Goal: Task Accomplishment & Management: Manage account settings

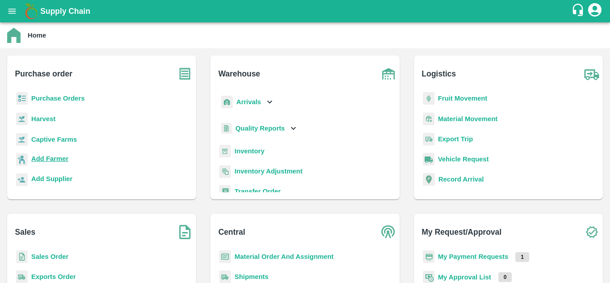
click at [55, 156] on b "Add Farmer" at bounding box center [49, 158] width 37 height 7
click at [50, 99] on b "Purchase Orders" at bounding box center [58, 98] width 54 height 7
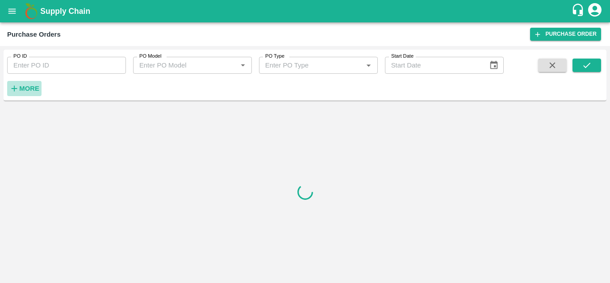
click at [31, 90] on strong "More" at bounding box center [29, 88] width 20 height 7
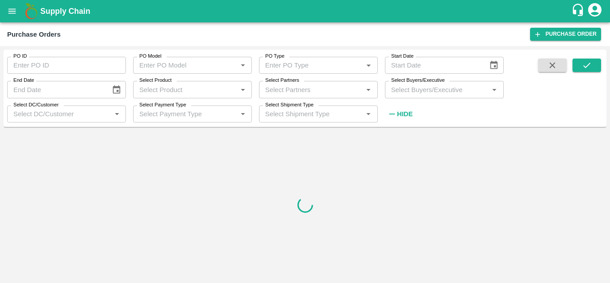
click at [290, 97] on div "Select Partners   *" at bounding box center [318, 89] width 119 height 17
paste input "8433785208"
type input "8433785208"
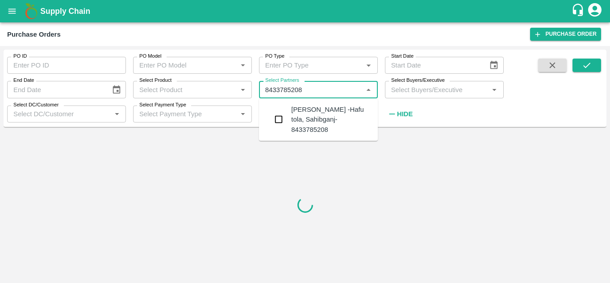
click at [283, 110] on input "checkbox" at bounding box center [279, 119] width 18 height 18
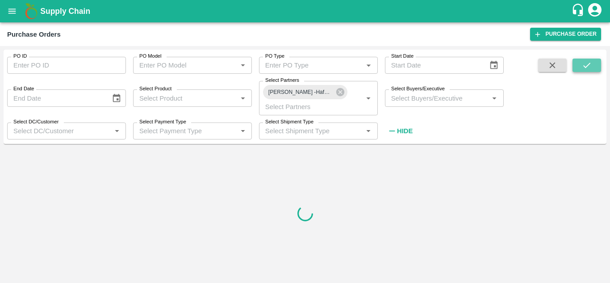
click at [583, 65] on icon "submit" at bounding box center [587, 65] width 10 height 10
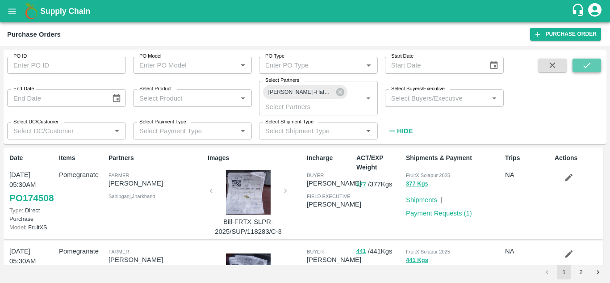
click at [583, 65] on icon "submit" at bounding box center [587, 65] width 10 height 10
click at [422, 214] on link "Payment Requests ( 1 )" at bounding box center [439, 213] width 66 height 7
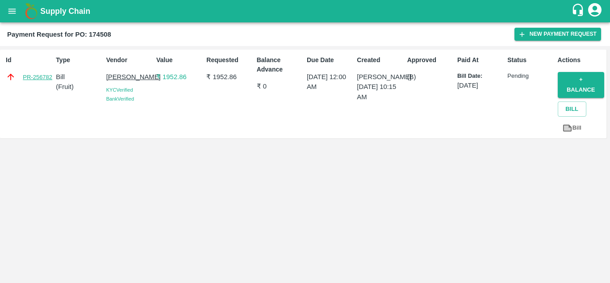
click at [42, 75] on link "PR-256782" at bounding box center [37, 77] width 29 height 9
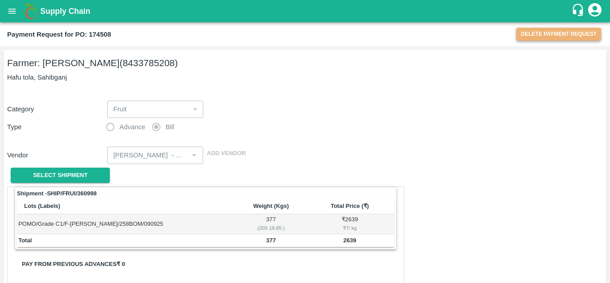
click at [570, 34] on button "Delete Payment Request" at bounding box center [558, 34] width 85 height 13
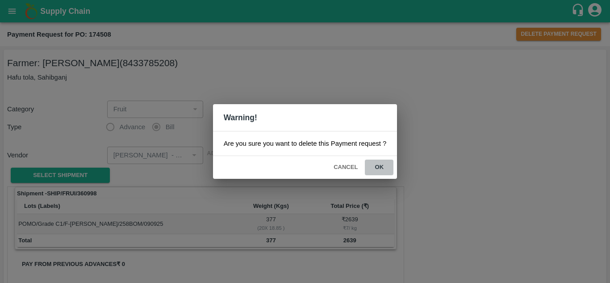
click at [379, 166] on button "ok" at bounding box center [379, 167] width 29 height 16
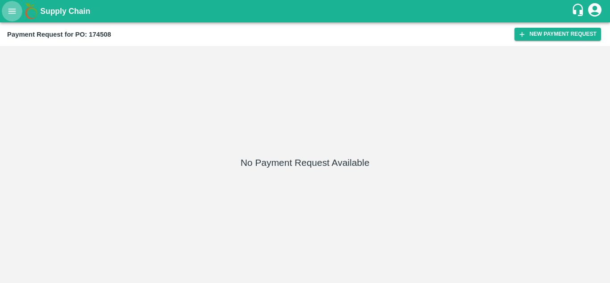
click at [12, 8] on icon "open drawer" at bounding box center [12, 11] width 10 height 10
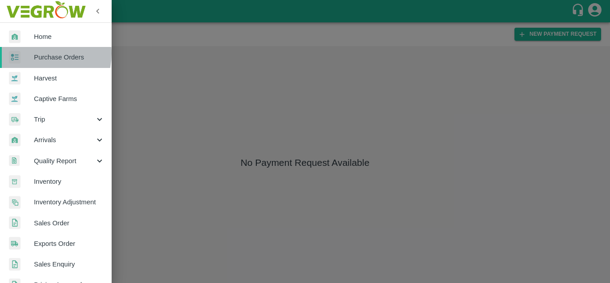
click at [41, 53] on span "Purchase Orders" at bounding box center [69, 57] width 71 height 10
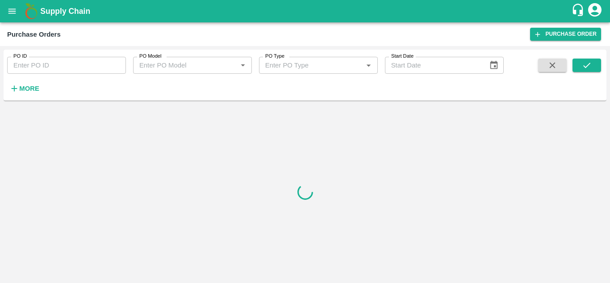
click at [25, 95] on button "More" at bounding box center [24, 88] width 34 height 15
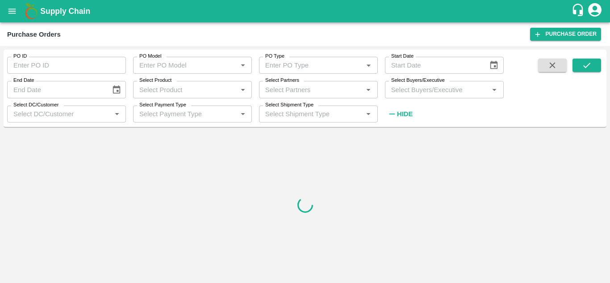
click at [289, 84] on label "Select Partners" at bounding box center [282, 80] width 34 height 7
click at [289, 84] on input "Select Partners" at bounding box center [311, 90] width 99 height 12
paste input "8433785208"
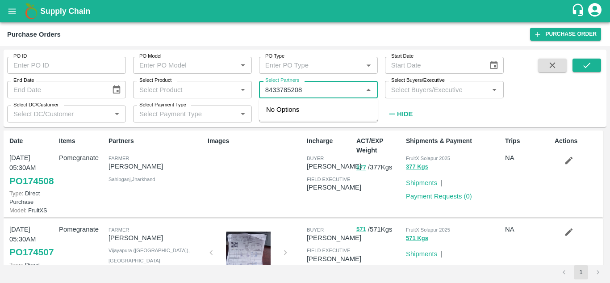
type input "8433785208"
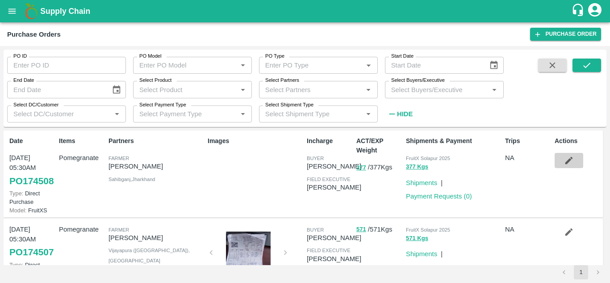
click at [566, 164] on icon "button" at bounding box center [569, 160] width 10 height 10
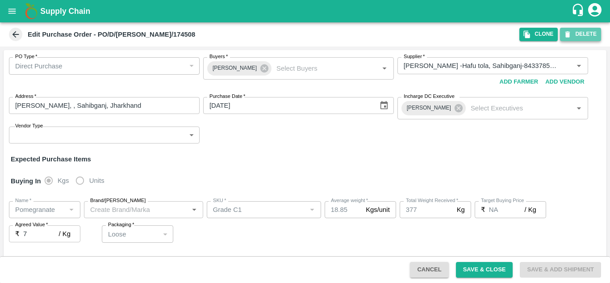
click at [584, 31] on button "DELETE" at bounding box center [580, 34] width 41 height 13
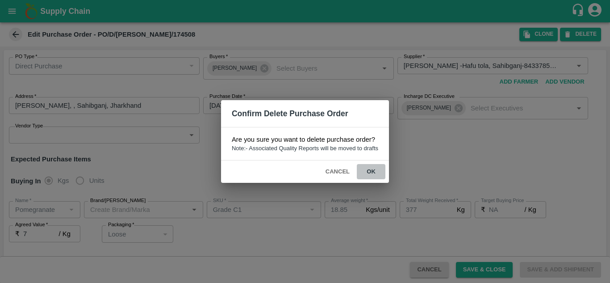
click at [369, 175] on button "ok" at bounding box center [371, 172] width 29 height 16
